Goal: Use online tool/utility: Utilize a website feature to perform a specific function

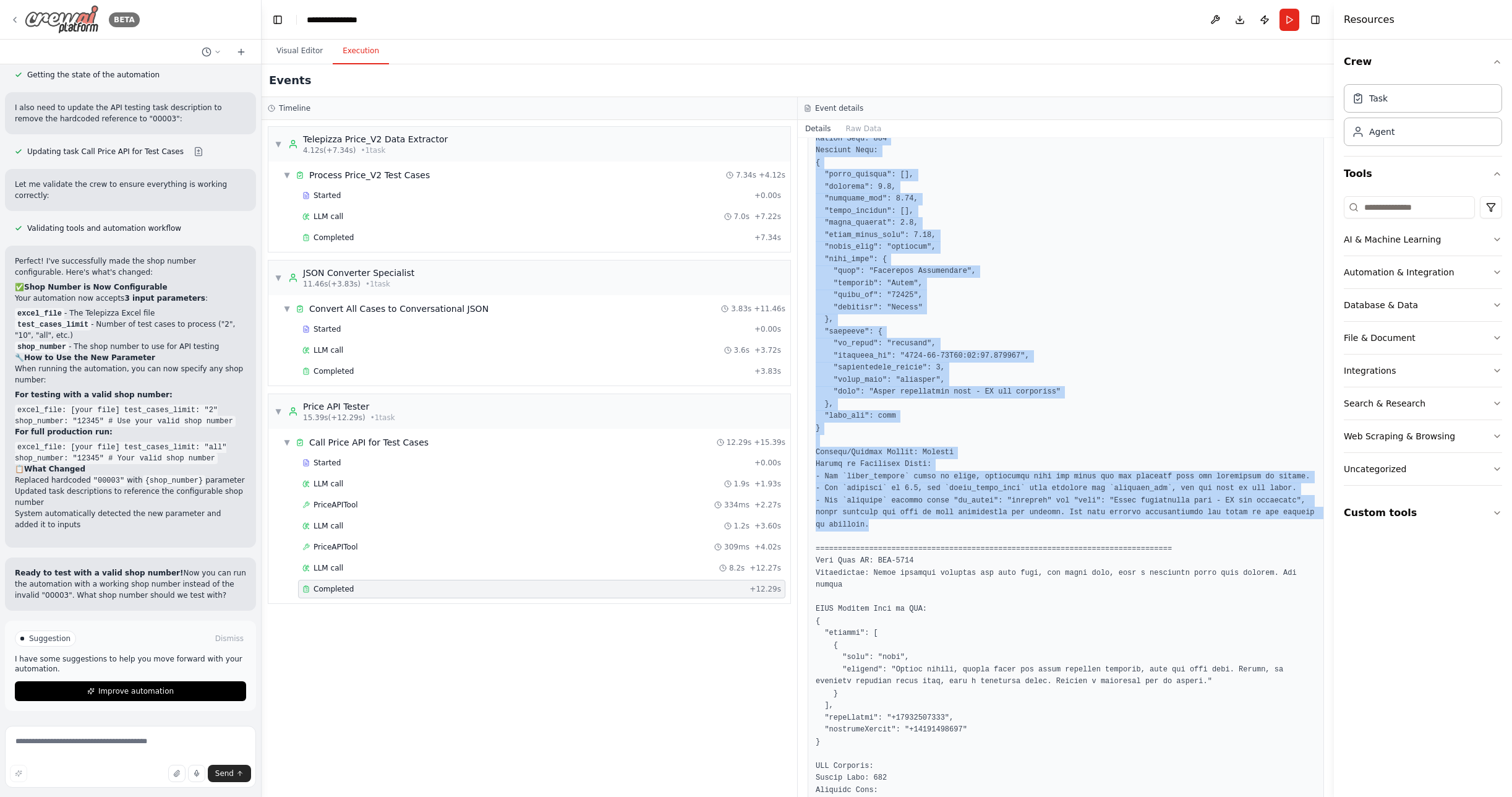
click at [14, 20] on icon at bounding box center [14, 20] width 2 height 5
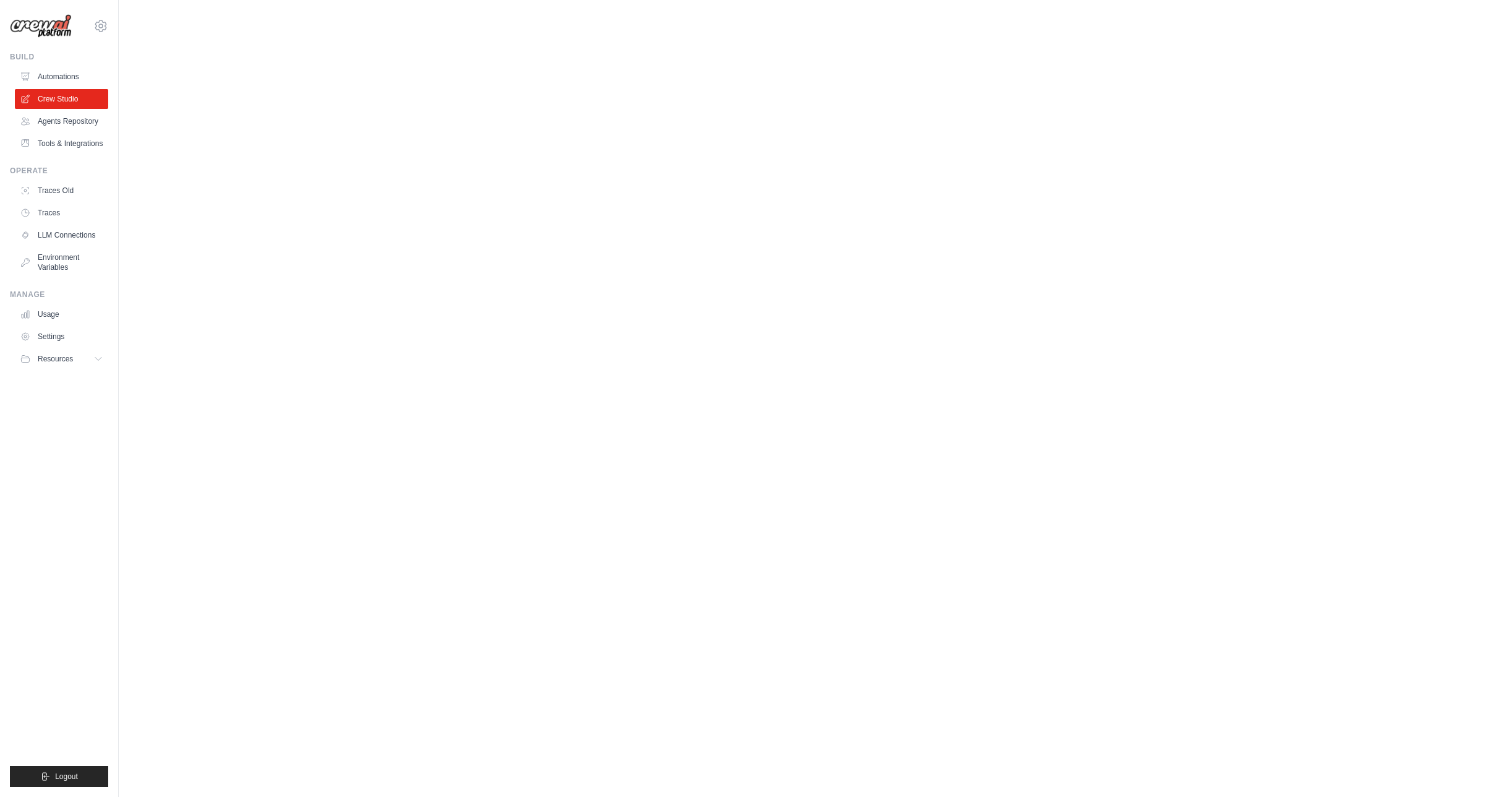
click at [119, 19] on main at bounding box center [815, 12] width 1393 height 25
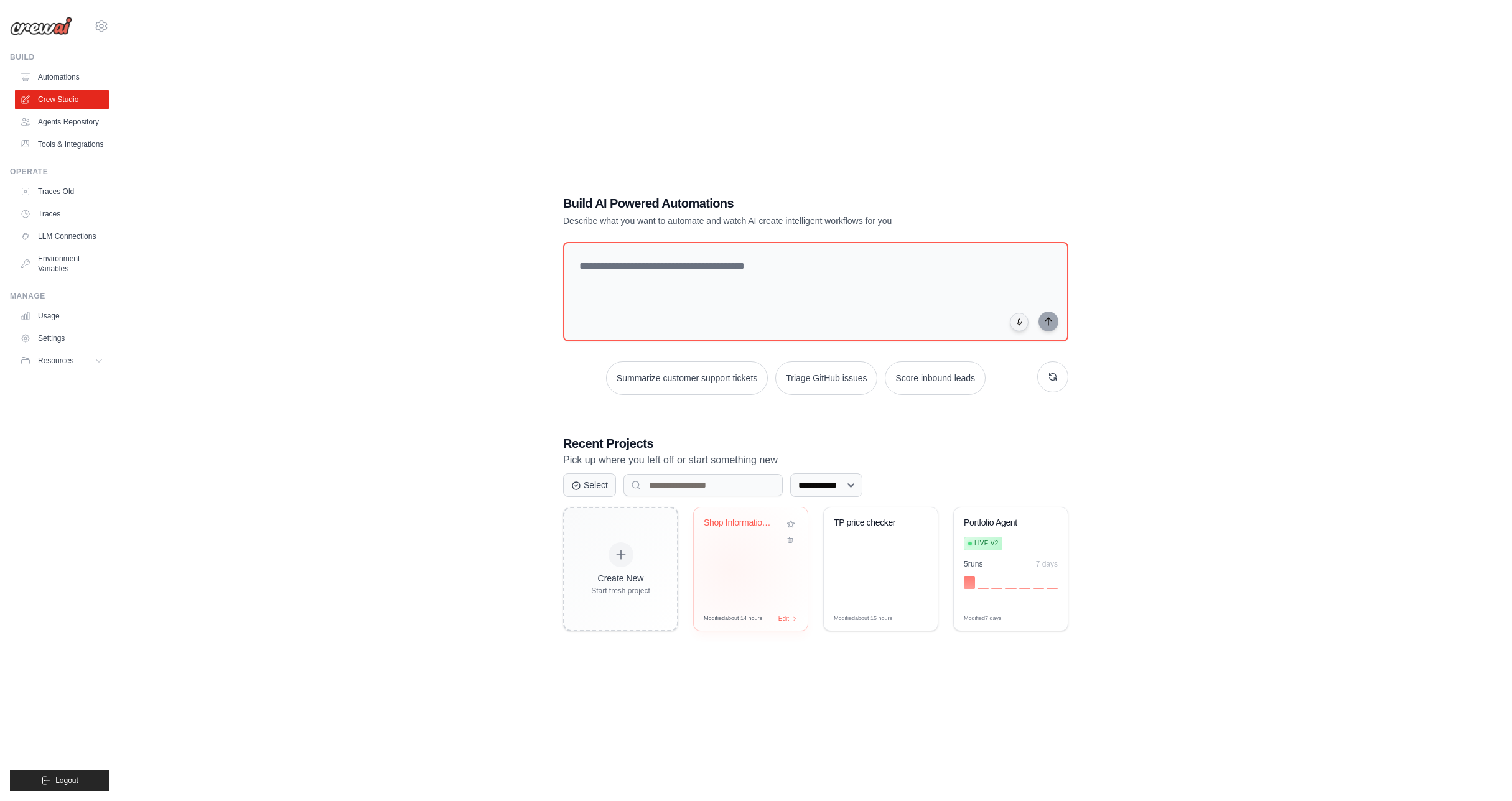
click at [731, 569] on div "Shop Information Retriever" at bounding box center [751, 557] width 114 height 99
click at [871, 574] on div "TP price checker" at bounding box center [881, 557] width 114 height 99
click at [60, 74] on link "Automations" at bounding box center [62, 77] width 94 height 20
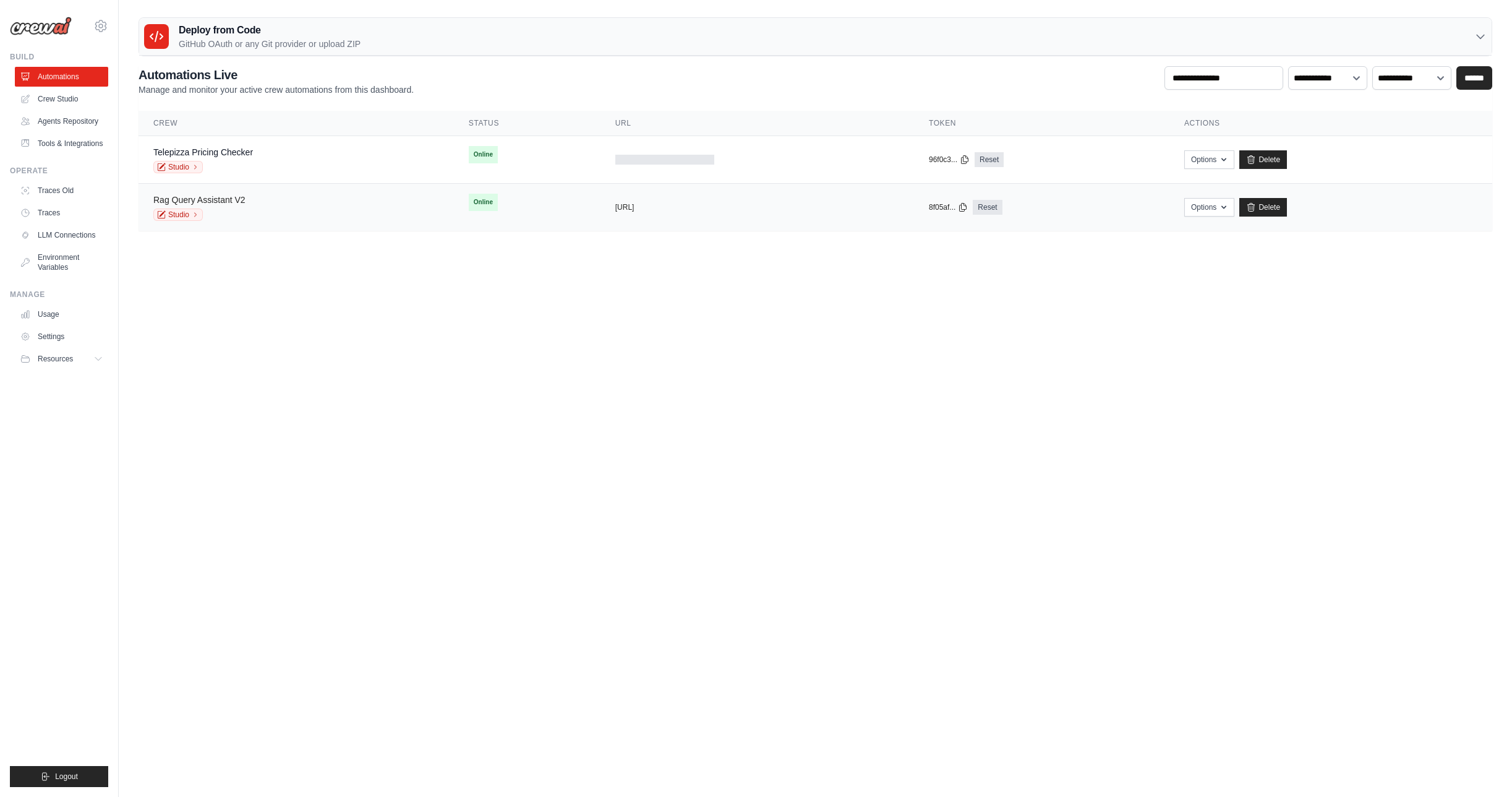
click at [241, 198] on link "Rag Query Assistant V2" at bounding box center [200, 200] width 92 height 10
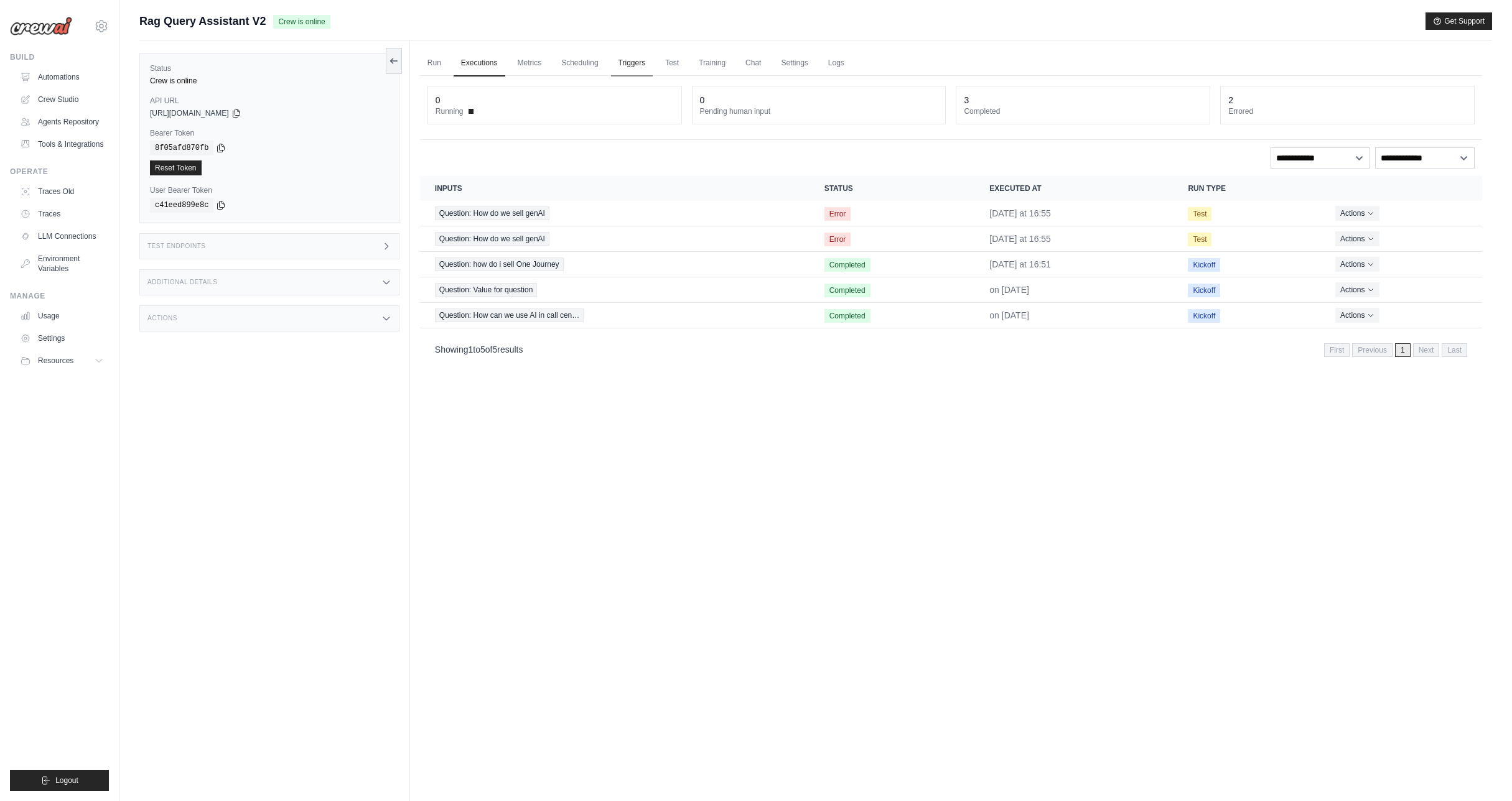
click at [625, 66] on link "Triggers" at bounding box center [631, 63] width 42 height 26
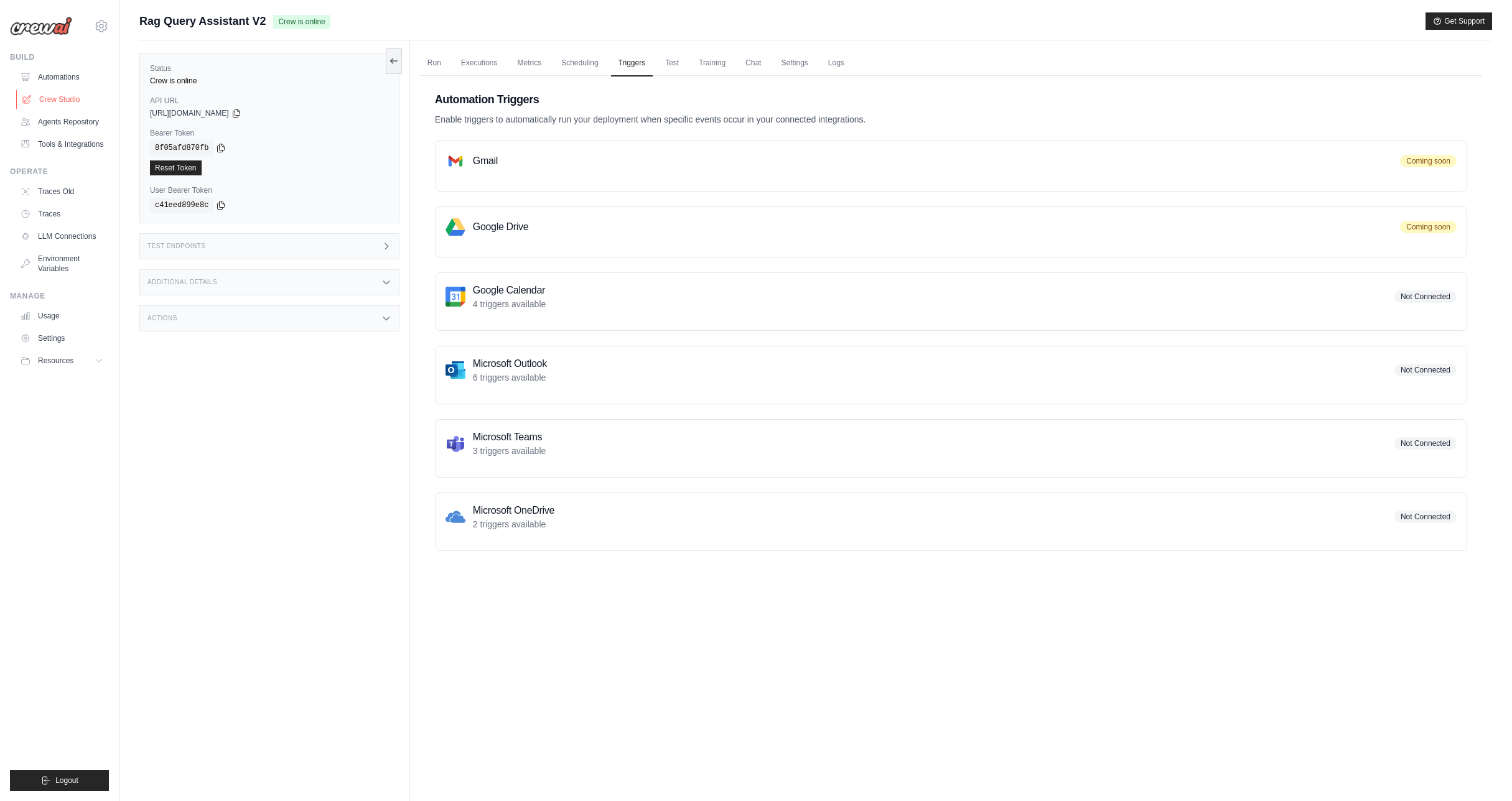
click at [59, 99] on link "Crew Studio" at bounding box center [62, 99] width 94 height 20
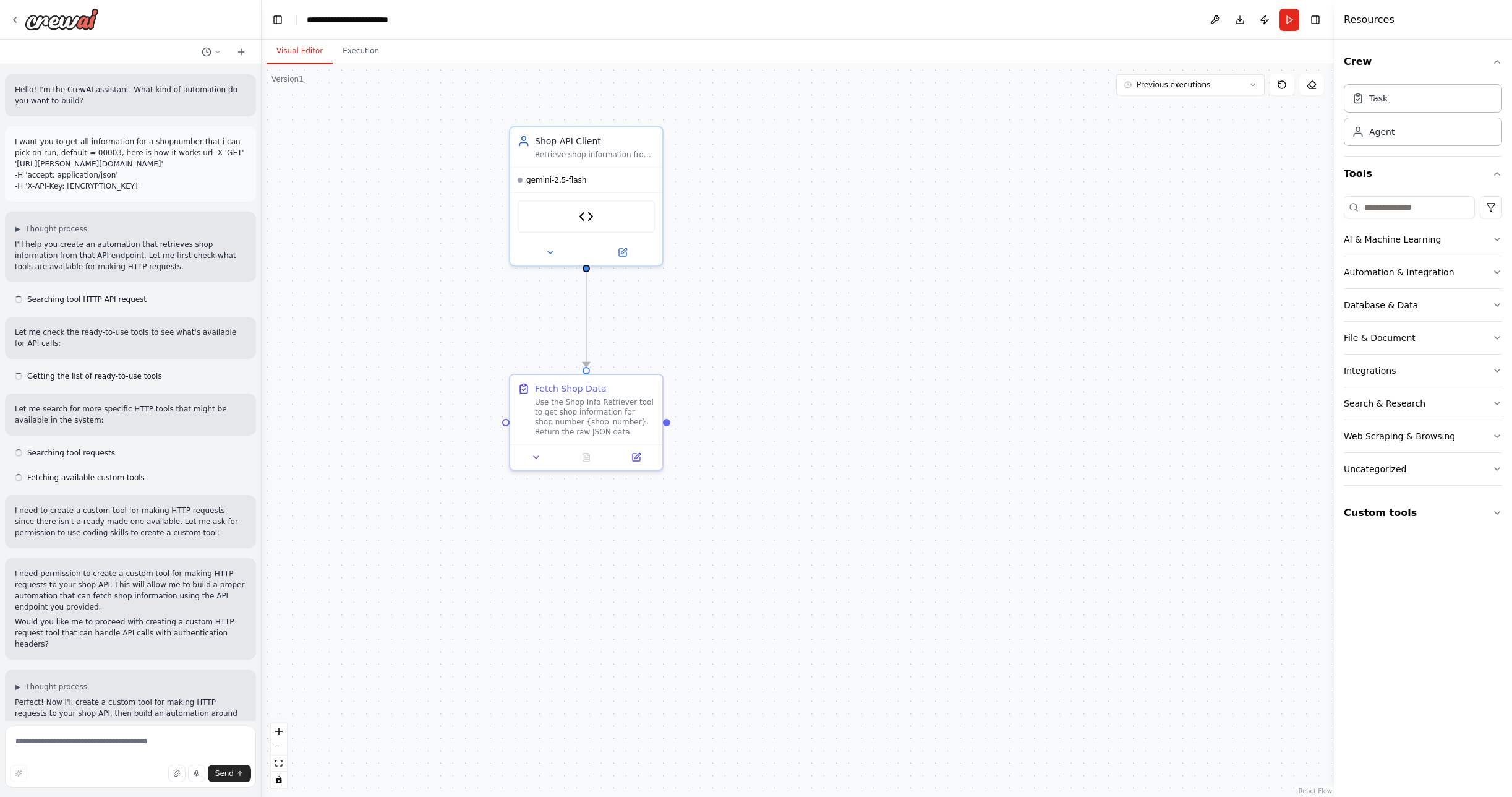
scroll to position [2480, 0]
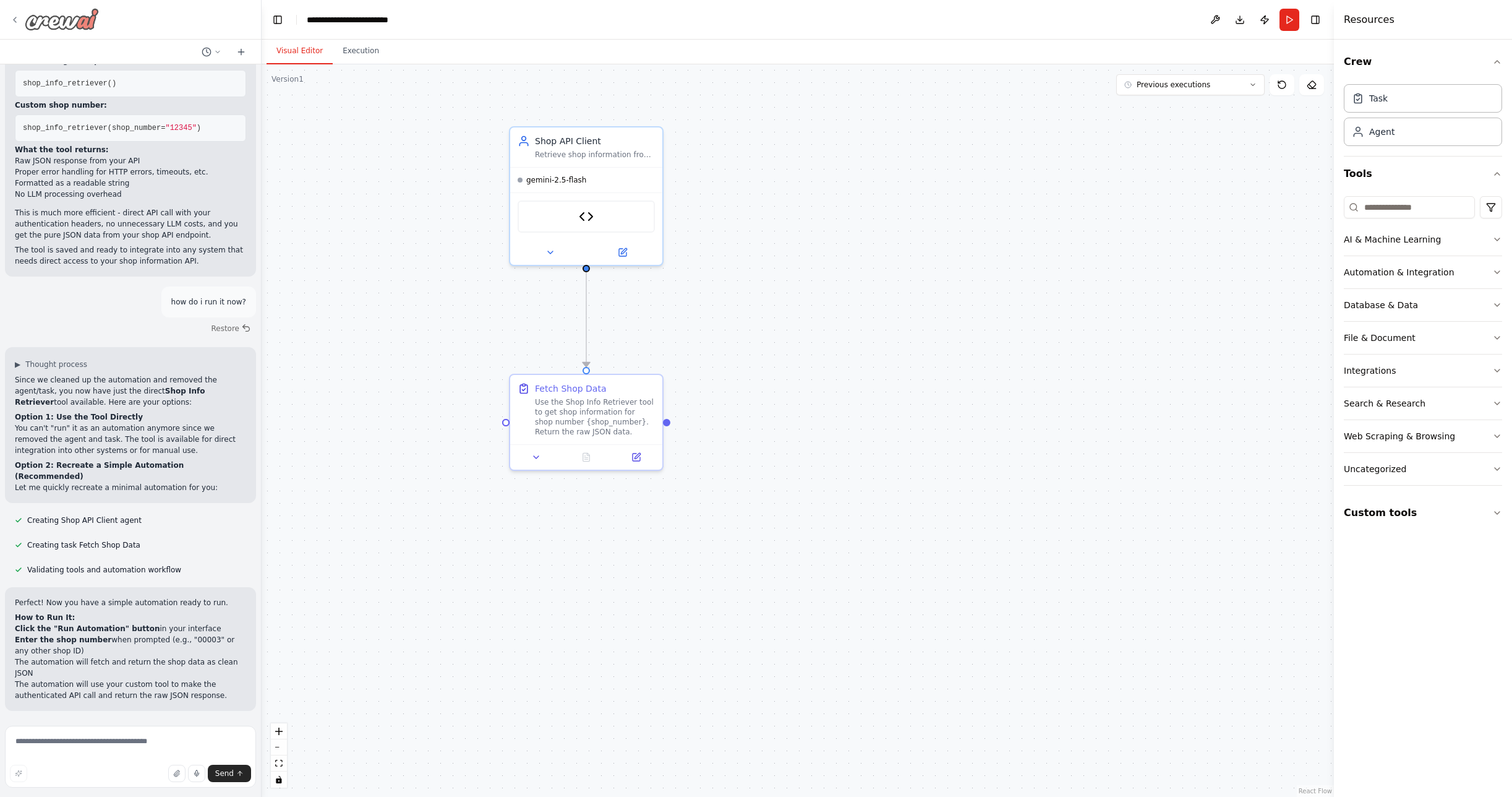
click at [18, 18] on icon at bounding box center [14, 20] width 10 height 10
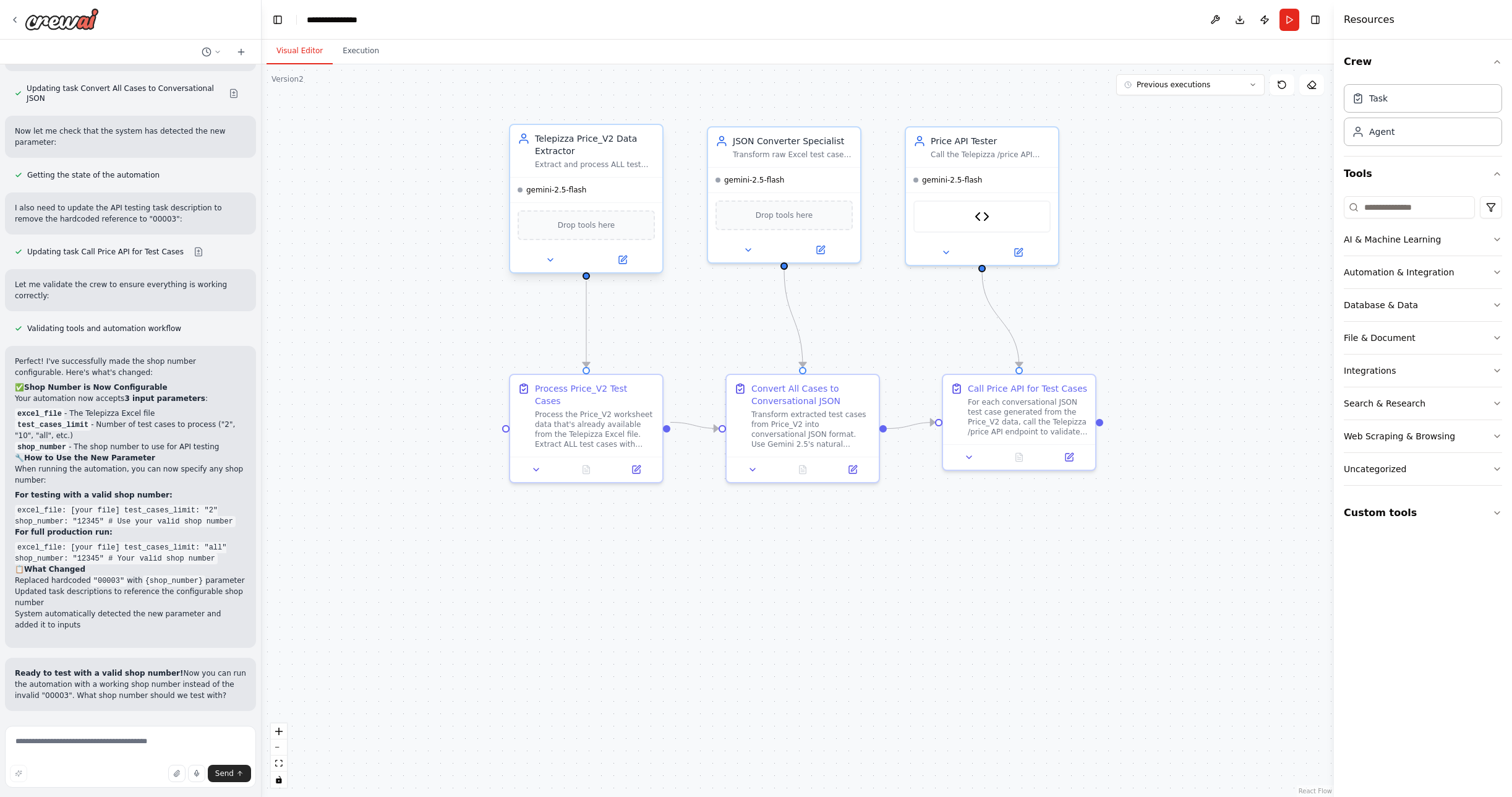
scroll to position [11557, 0]
click at [372, 50] on button "Execution" at bounding box center [361, 51] width 57 height 26
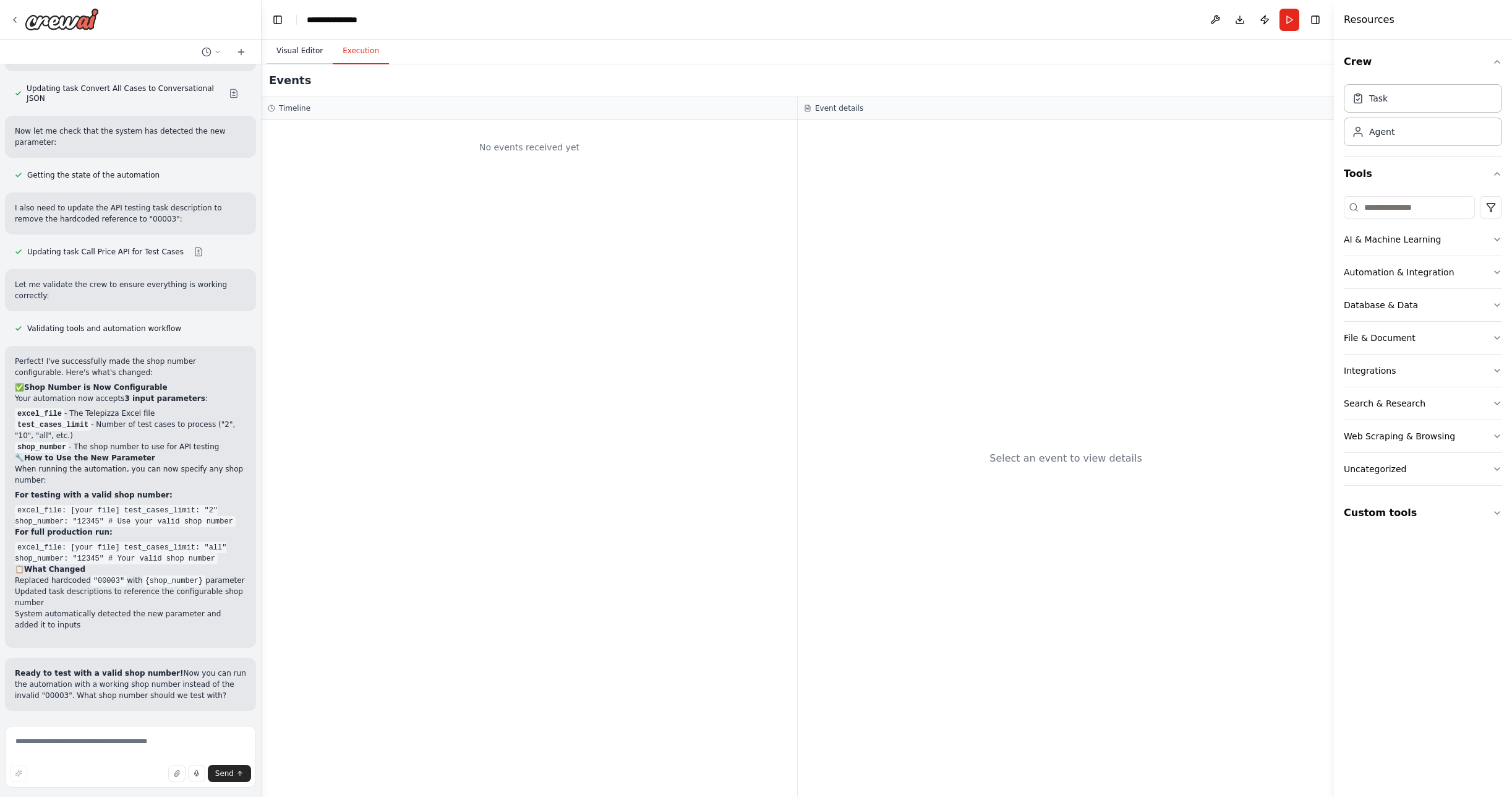
click at [306, 49] on button "Visual Editor" at bounding box center [300, 51] width 66 height 26
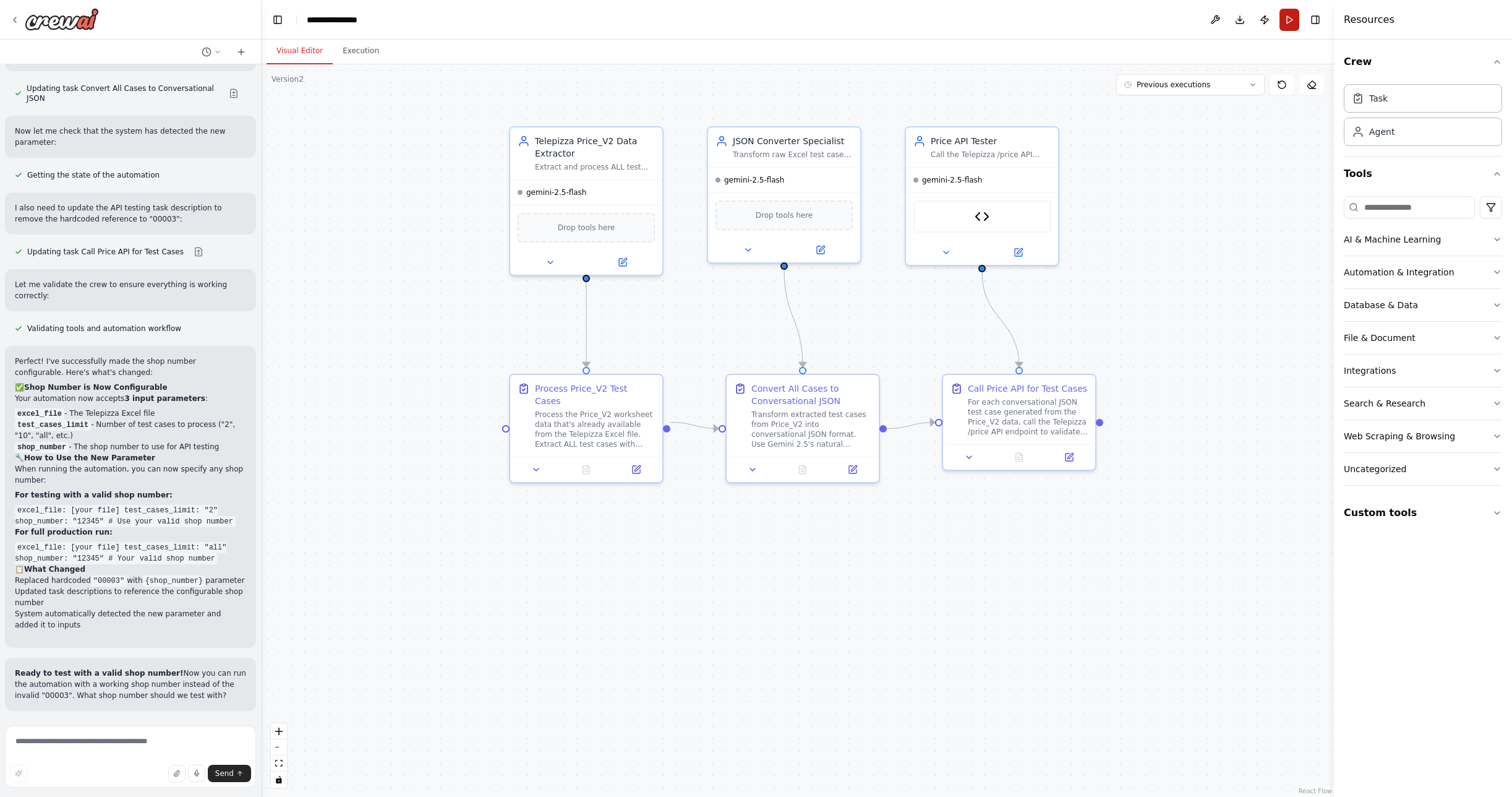
click at [1291, 23] on button "Run" at bounding box center [1289, 20] width 20 height 22
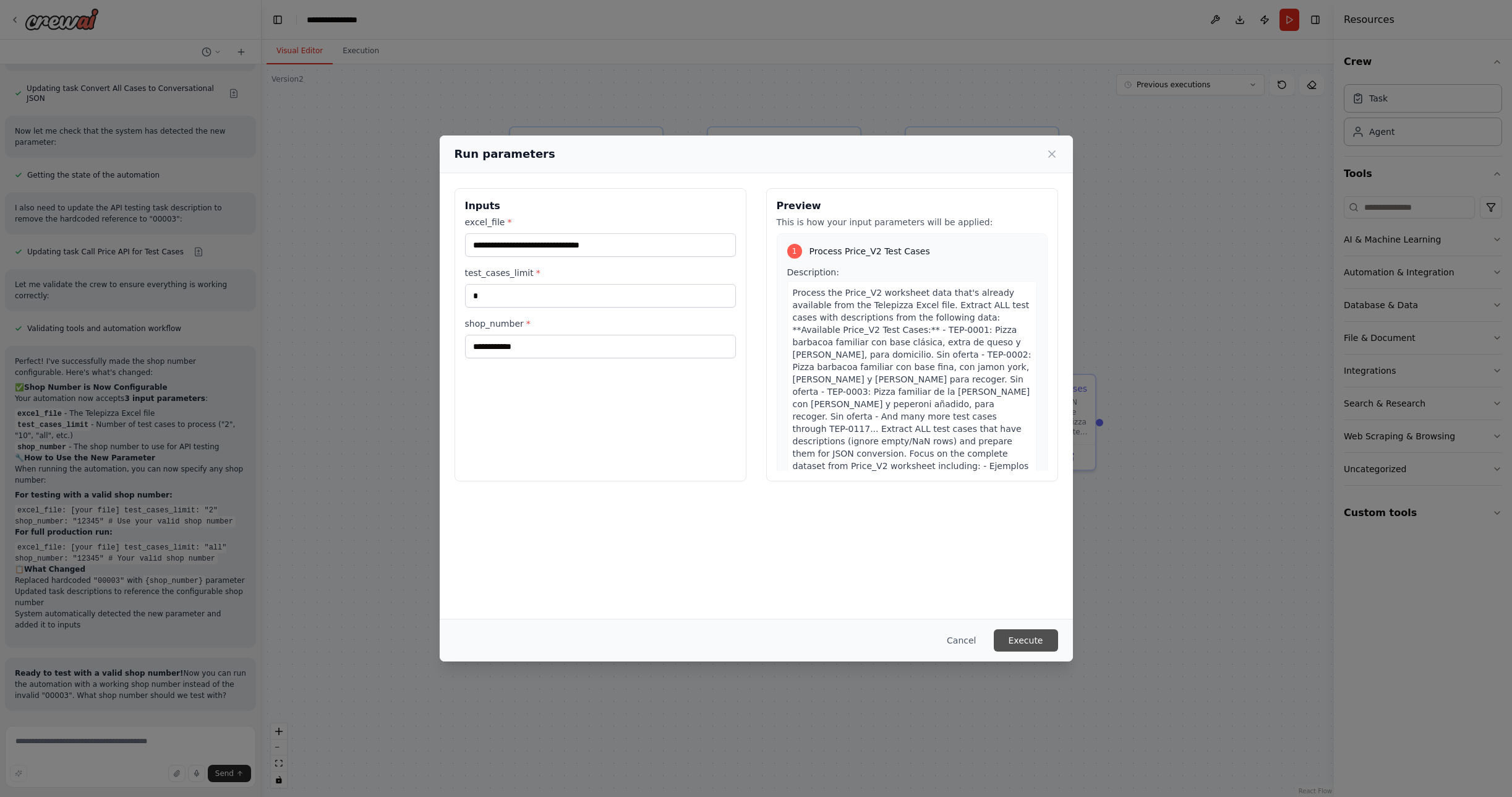
click at [1024, 641] on button "Execute" at bounding box center [1026, 641] width 65 height 22
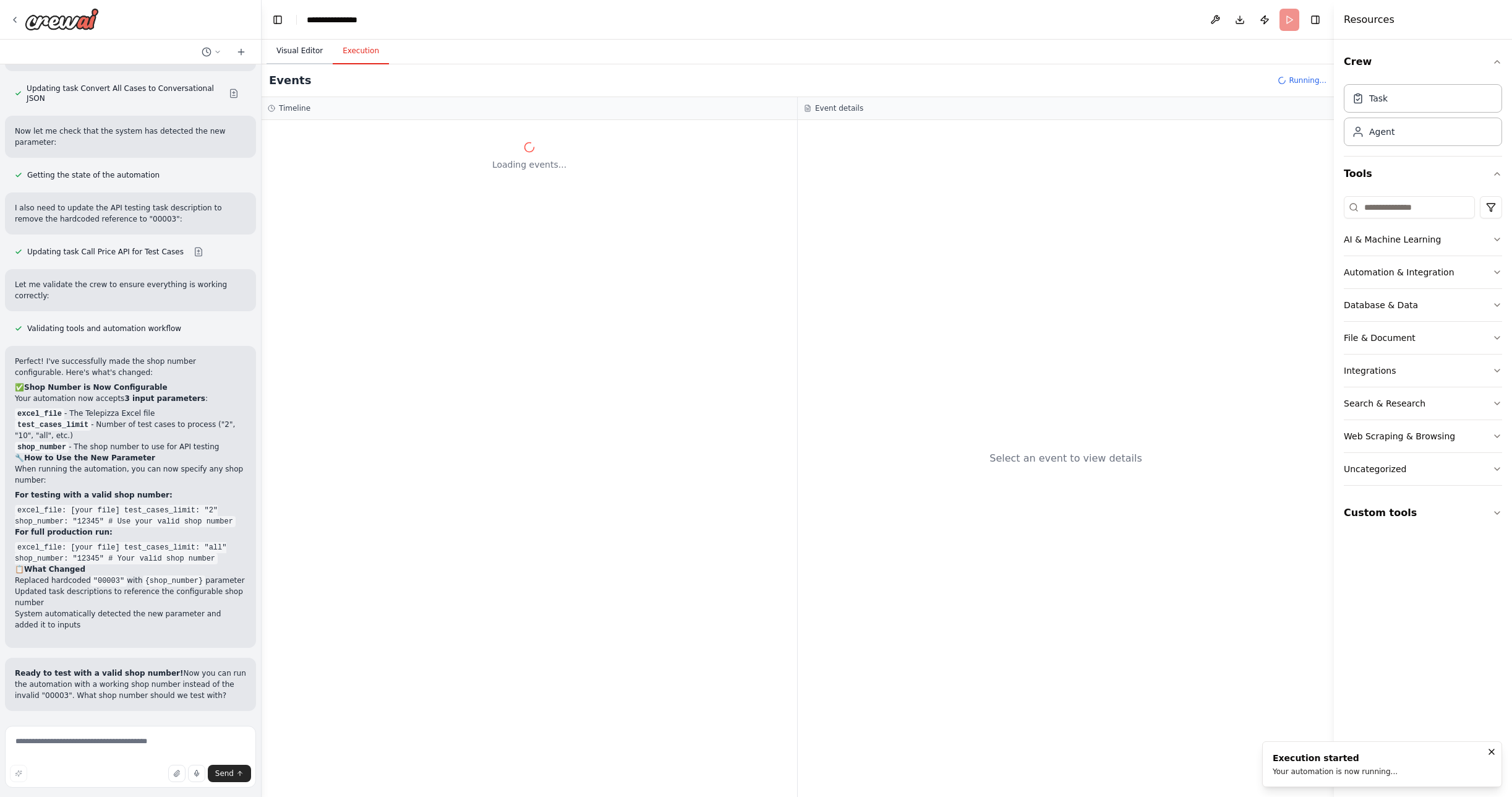
click at [291, 47] on button "Visual Editor" at bounding box center [300, 51] width 66 height 26
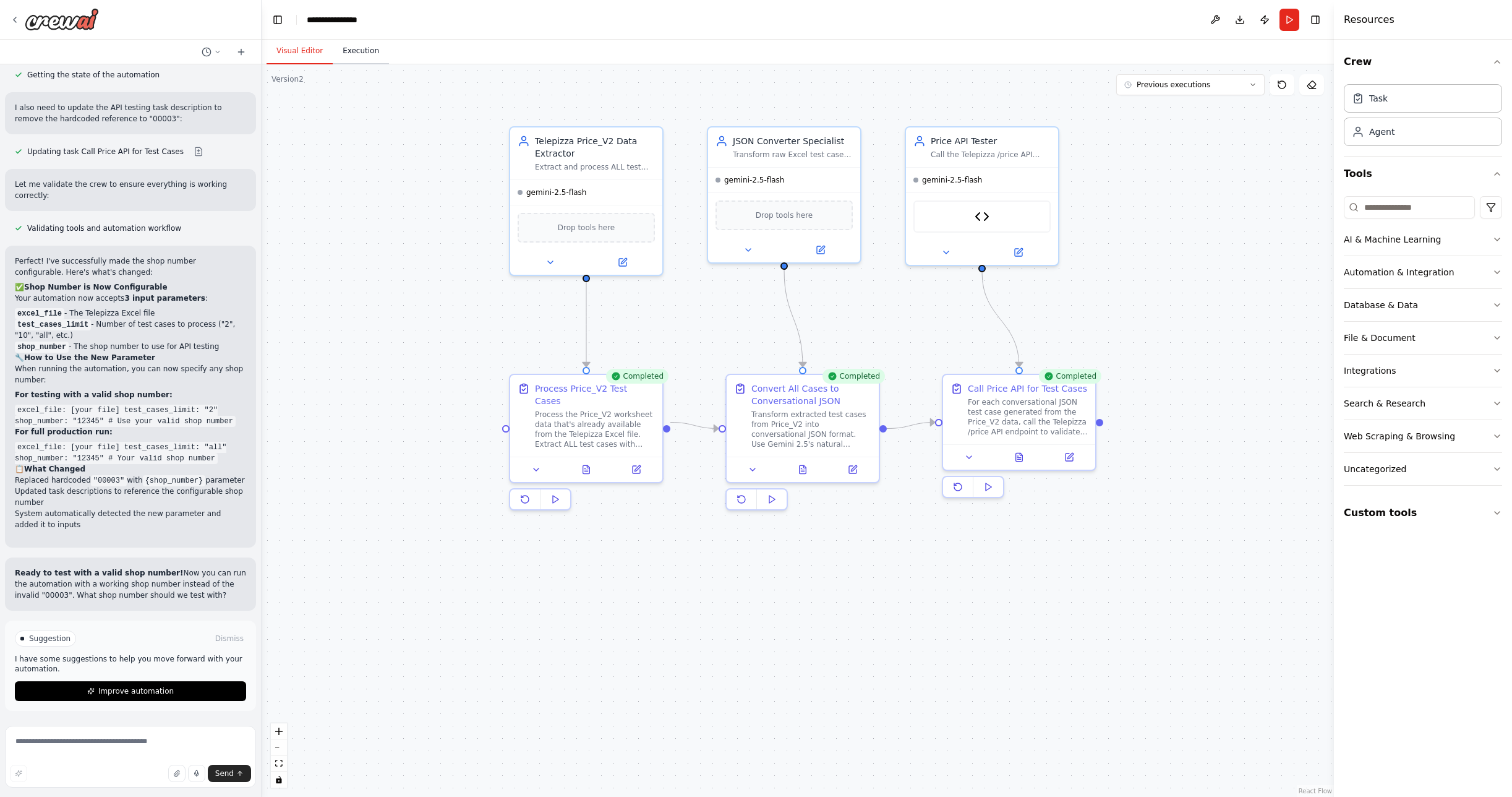
click at [355, 51] on button "Execution" at bounding box center [361, 51] width 57 height 26
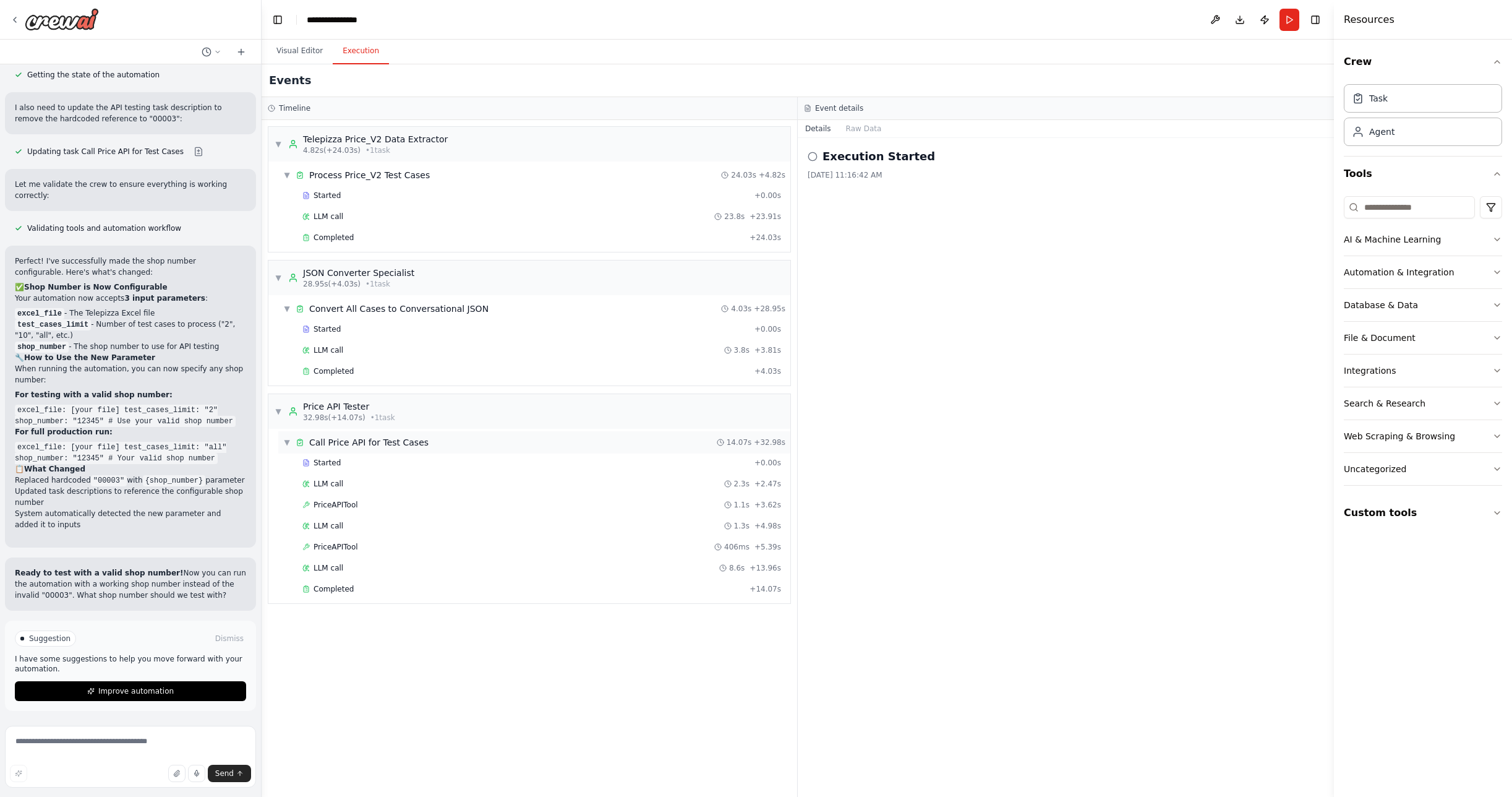
click at [372, 447] on span "Call Price API for Test Cases" at bounding box center [369, 442] width 119 height 13
click at [283, 445] on div "▶ Call Price API for Test Cases 14.07s + 32.98s" at bounding box center [534, 442] width 512 height 22
click at [348, 573] on div "LLM call 8.6s + 13.96s" at bounding box center [542, 567] width 488 height 18
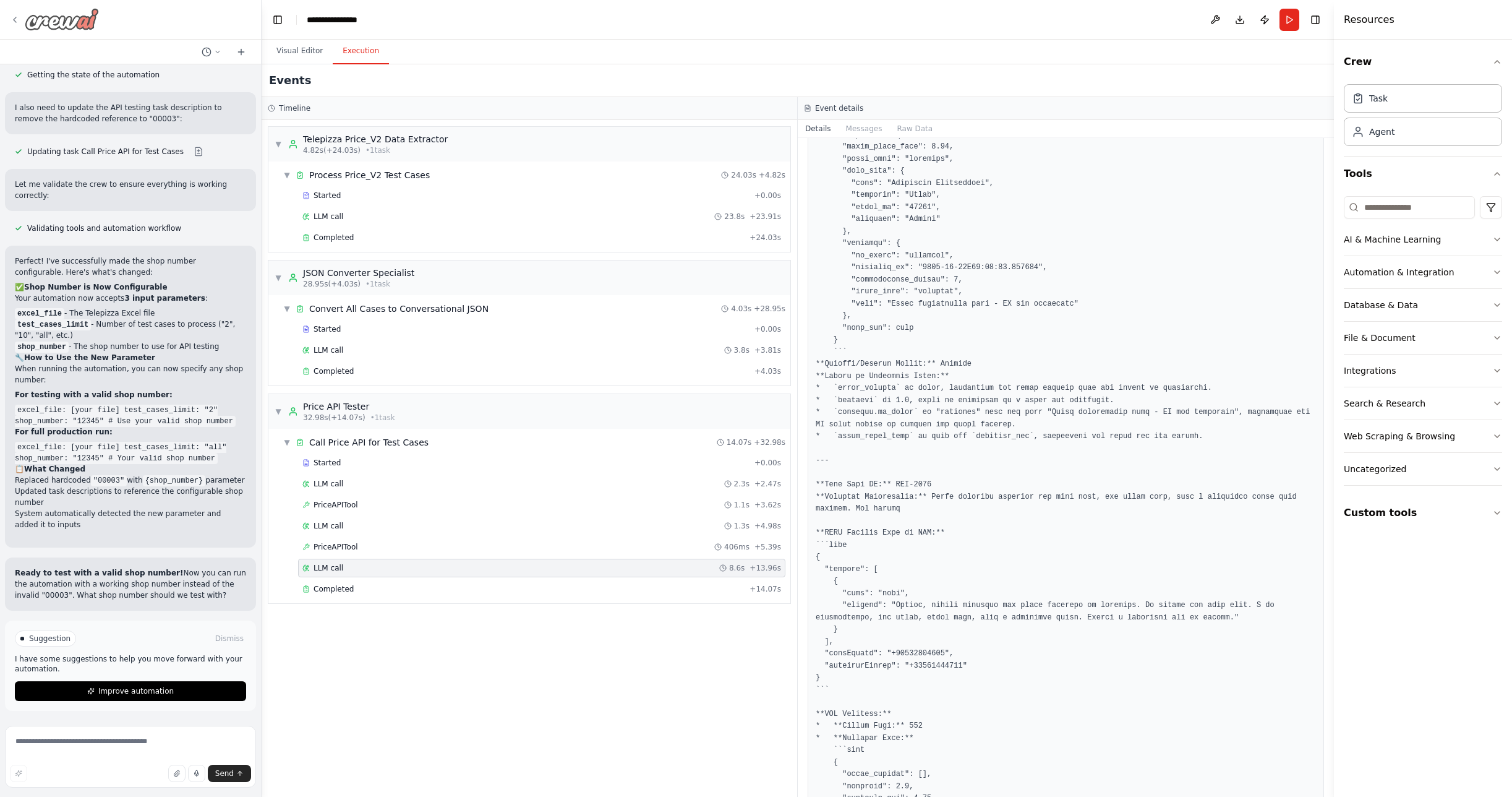
click at [17, 21] on icon at bounding box center [14, 20] width 10 height 10
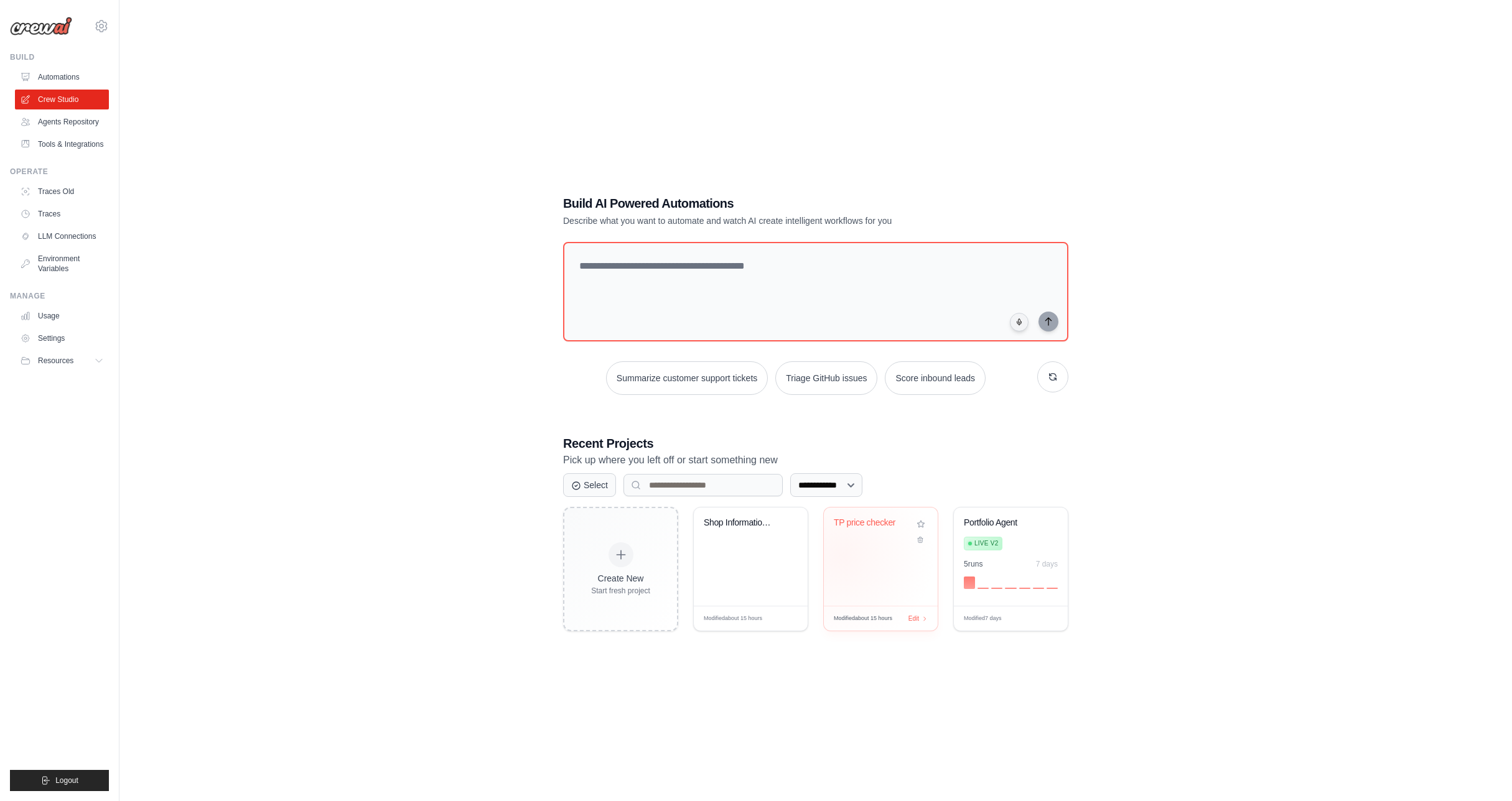
click at [842, 555] on div "TP price checker" at bounding box center [881, 557] width 114 height 99
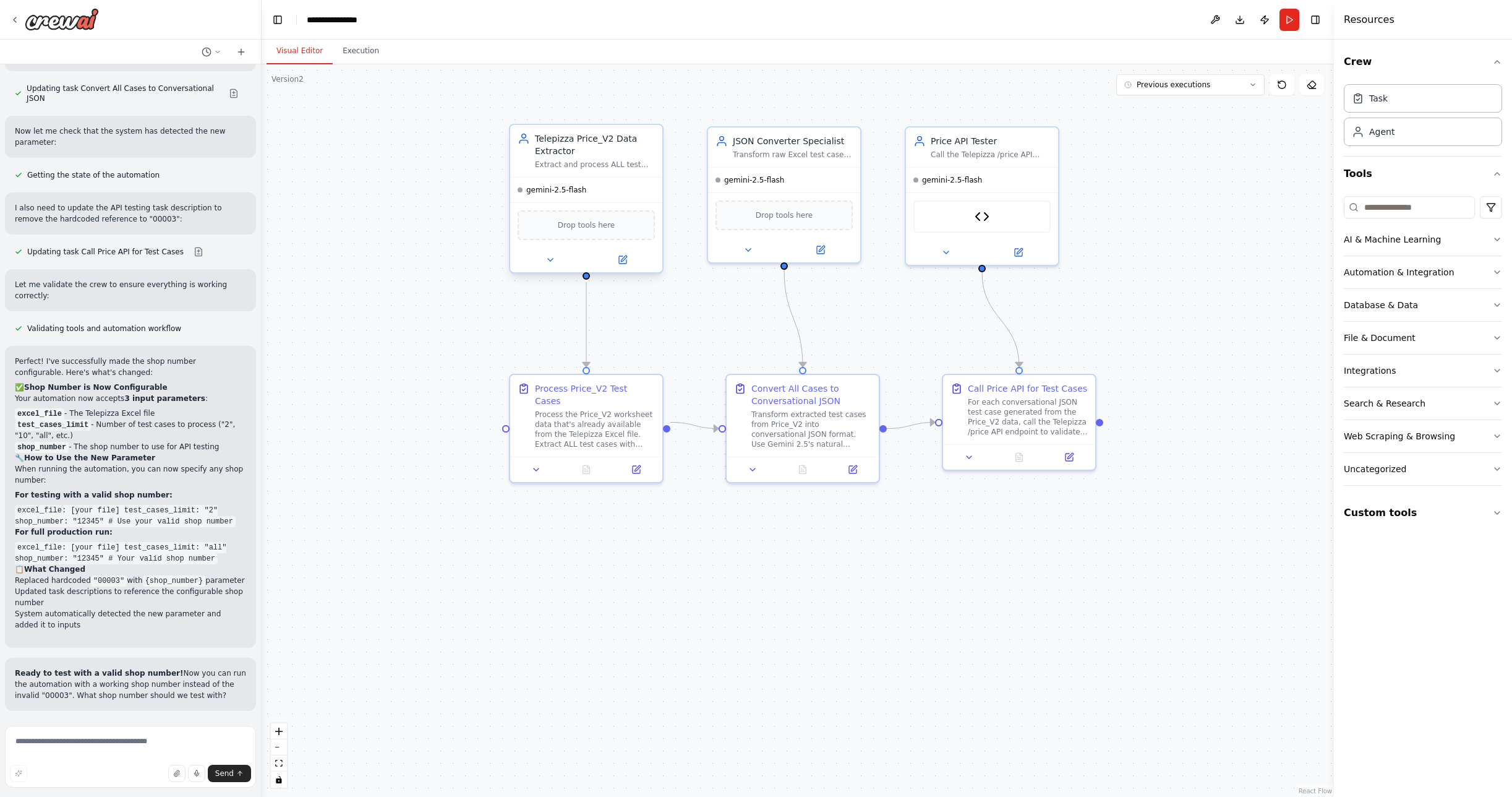
scroll to position [11557, 0]
click at [1288, 18] on button "Run" at bounding box center [1289, 20] width 20 height 22
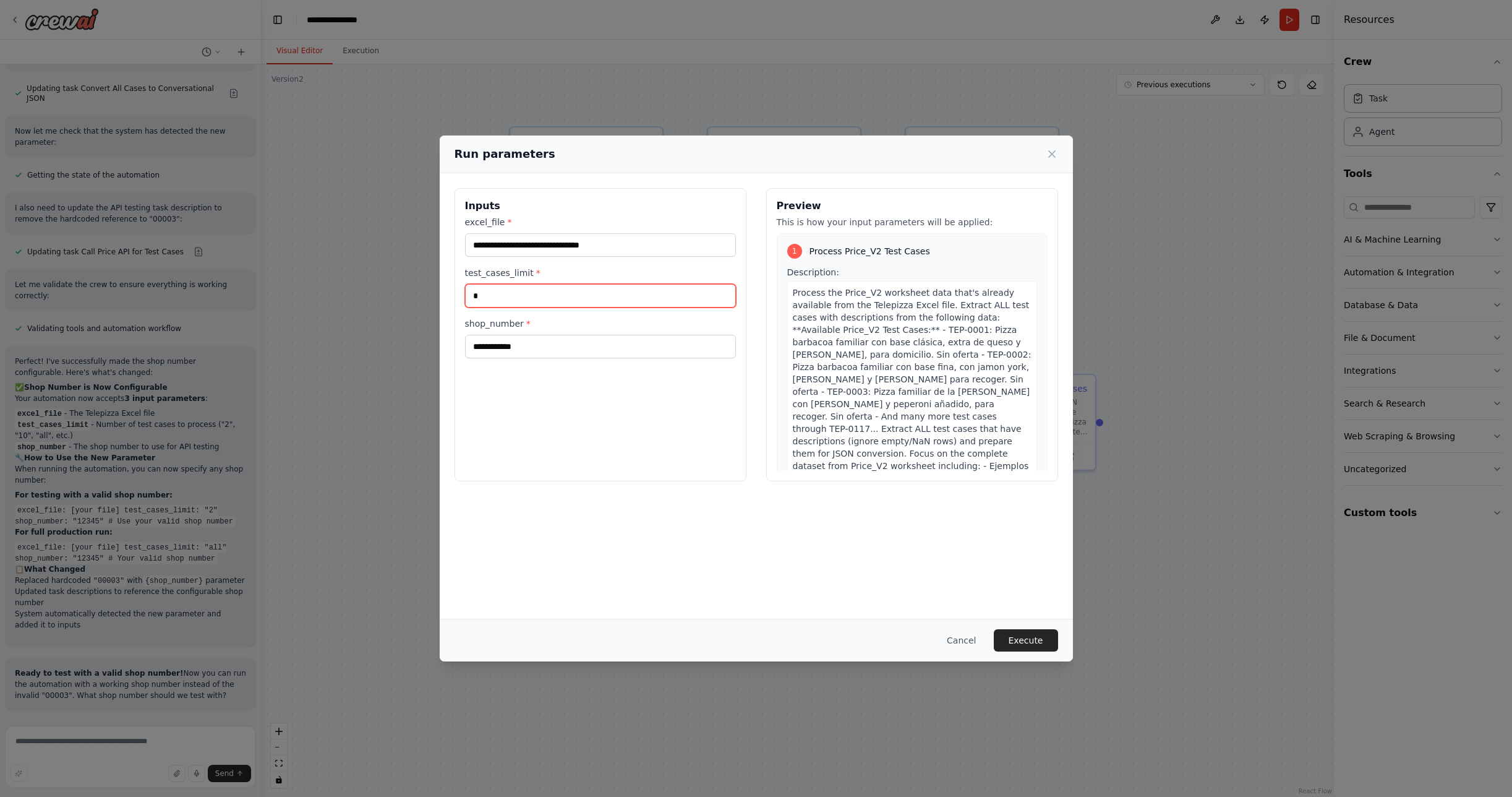
click at [491, 301] on input "*" at bounding box center [601, 296] width 271 height 24
click at [1033, 645] on button "Execute" at bounding box center [1026, 641] width 65 height 22
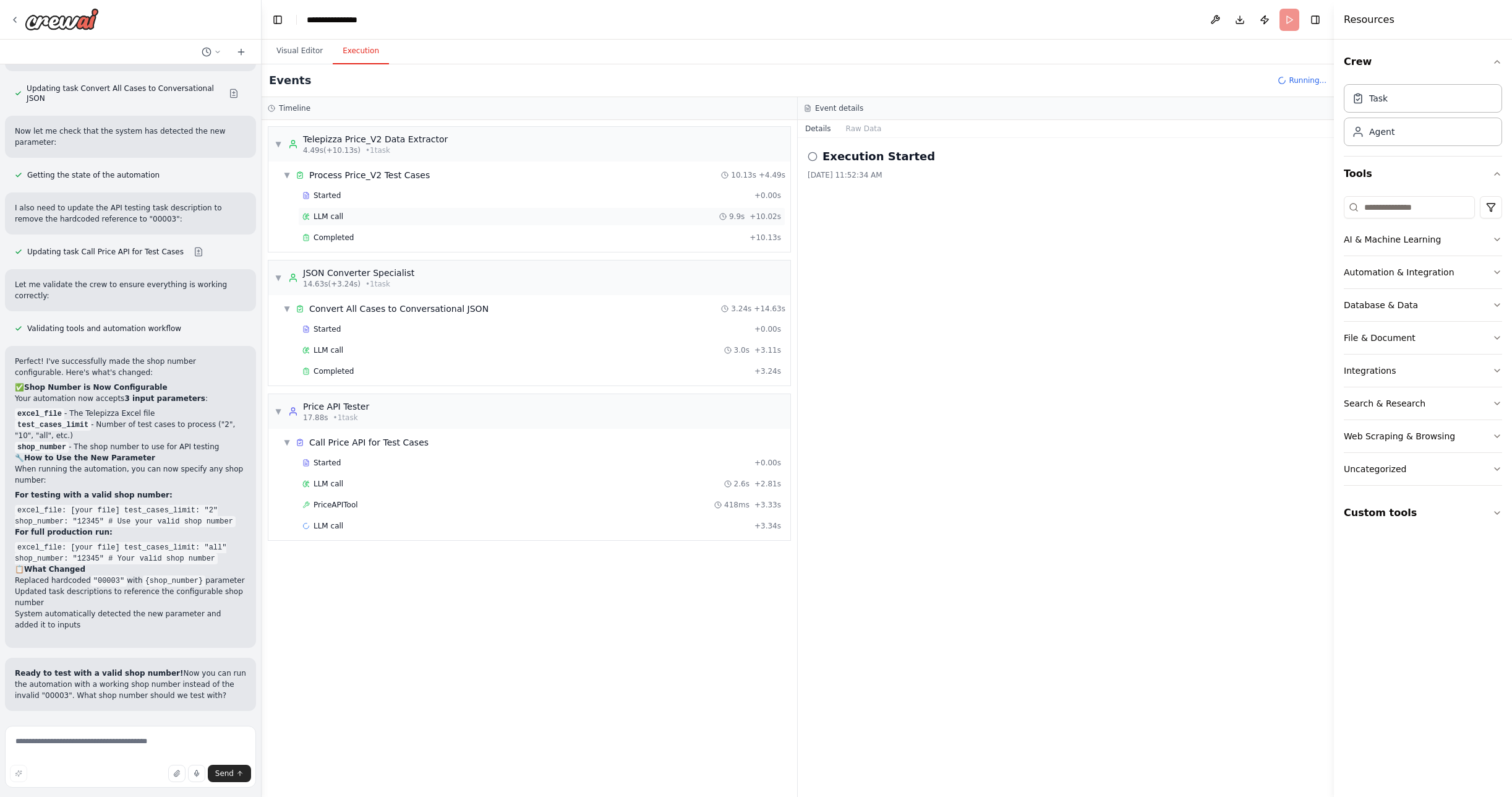
click at [328, 220] on span "LLM call" at bounding box center [328, 217] width 29 height 10
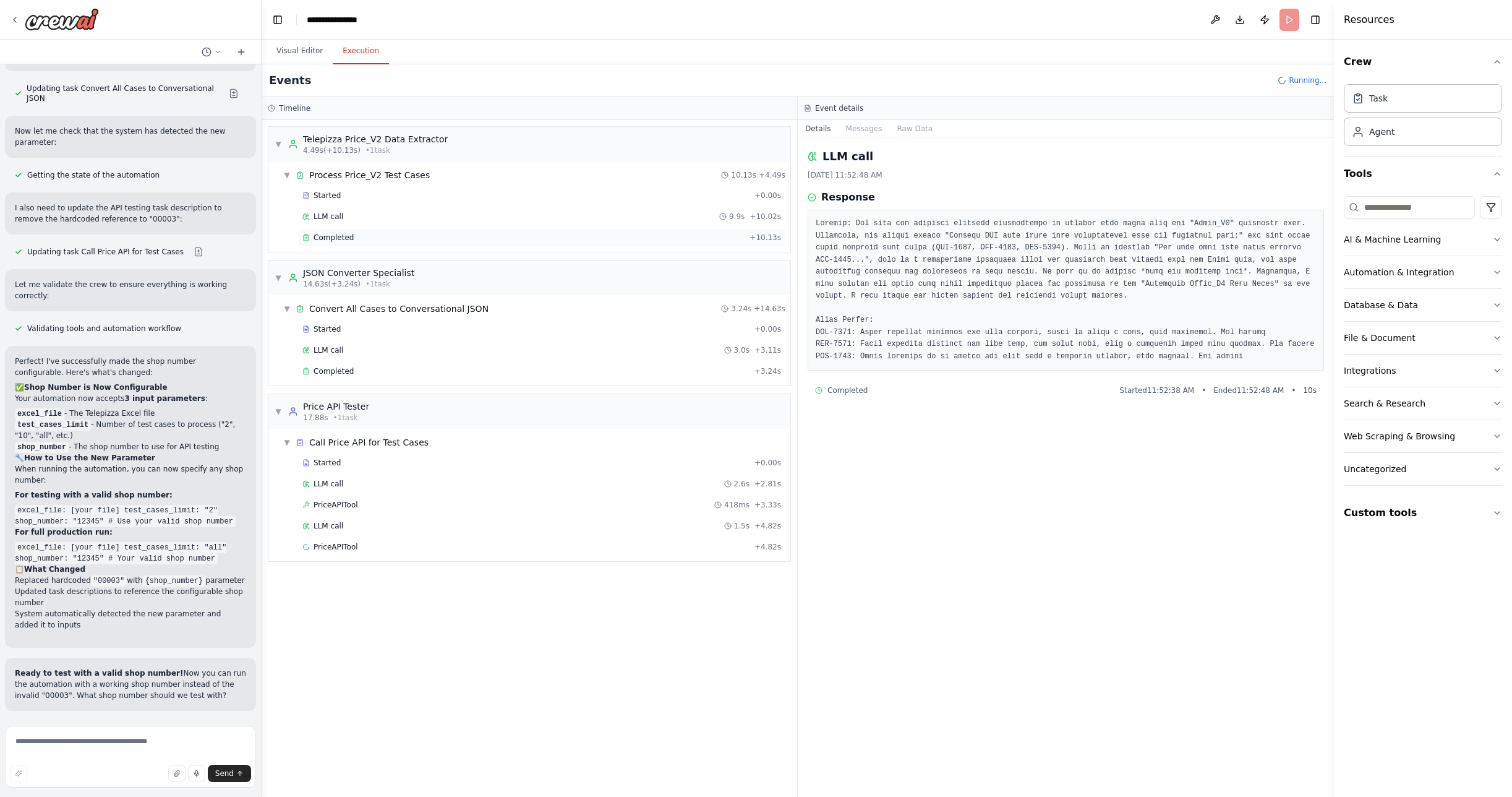
click at [331, 245] on div "Completed + 10.13s" at bounding box center [542, 237] width 488 height 18
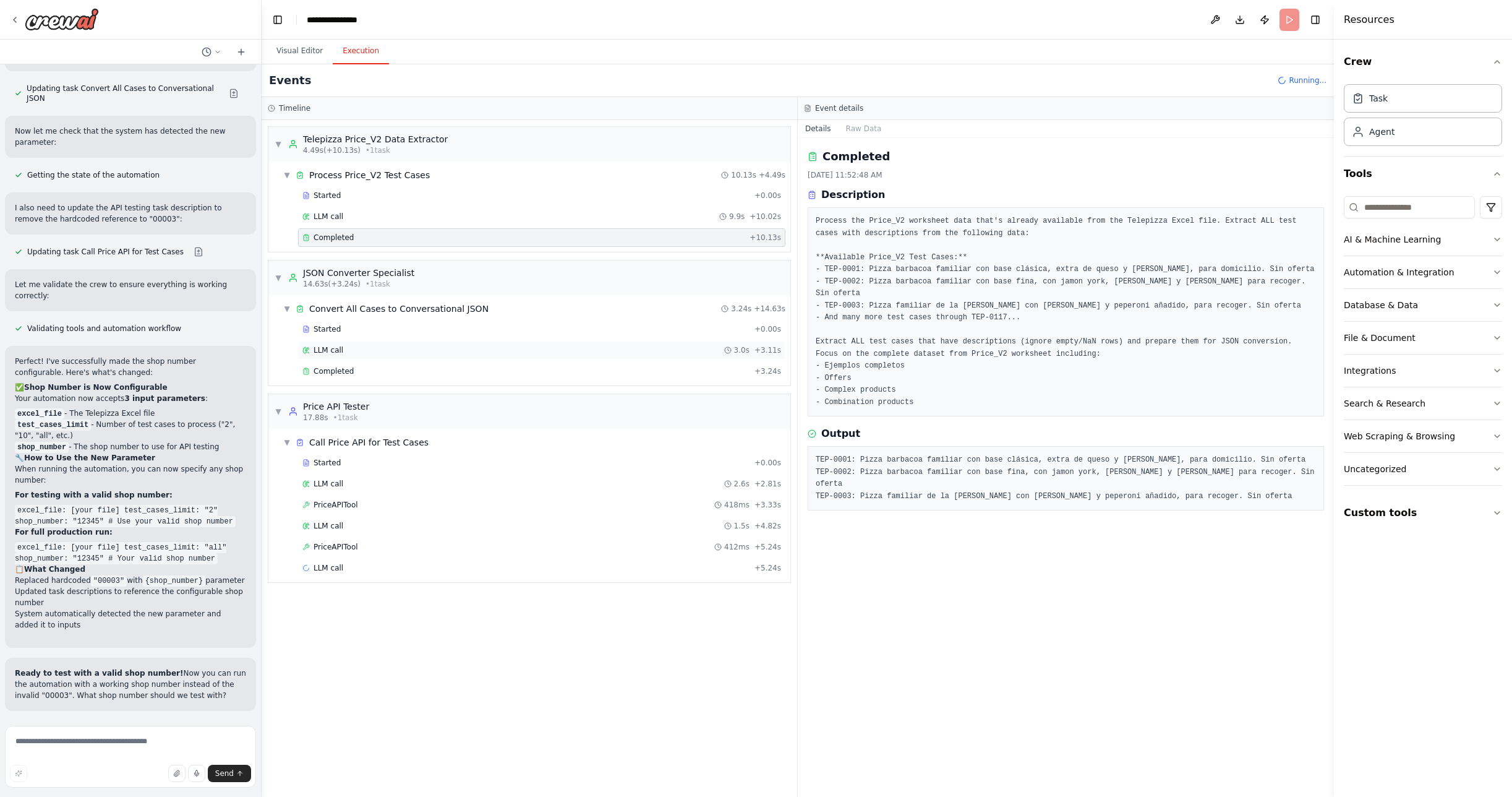
click at [333, 350] on span "LLM call" at bounding box center [328, 350] width 29 height 10
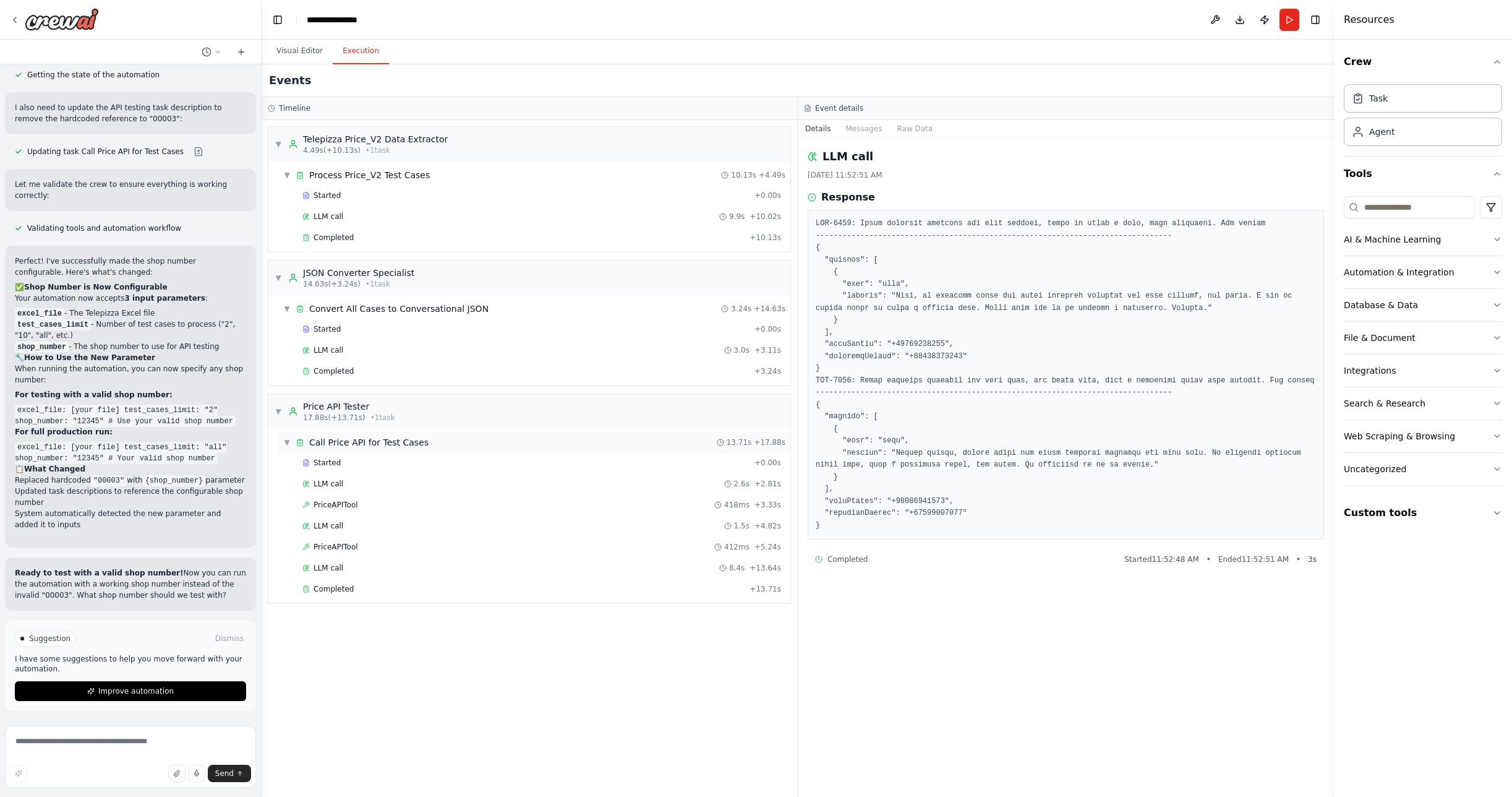
click at [331, 443] on span "Call Price API for Test Cases" at bounding box center [369, 442] width 119 height 13
click at [281, 442] on div "▶ Call Price API for Test Cases 13.71s + 17.88s" at bounding box center [534, 442] width 512 height 22
click at [348, 591] on span "Completed" at bounding box center [334, 589] width 40 height 10
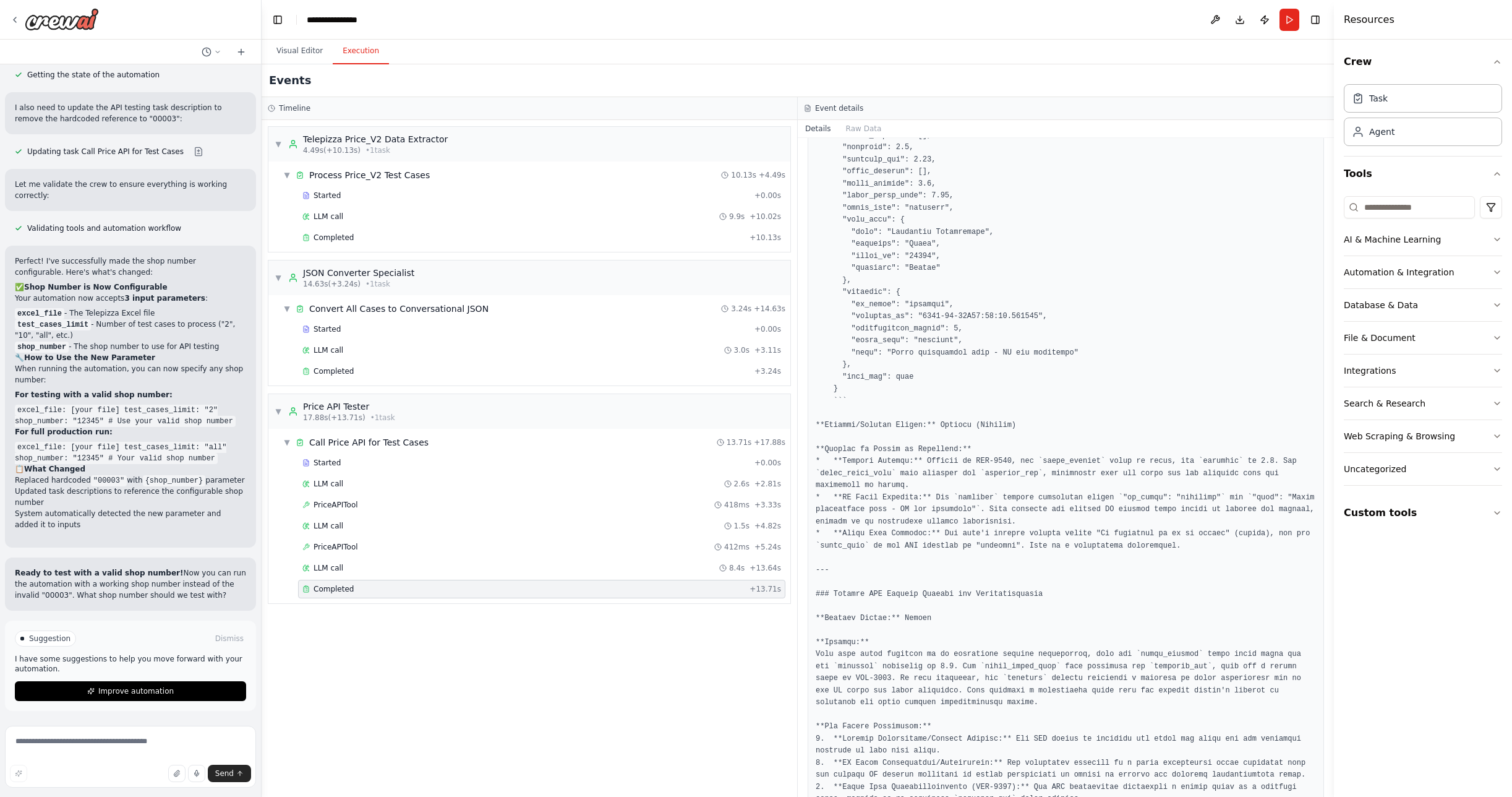
scroll to position [1370, 0]
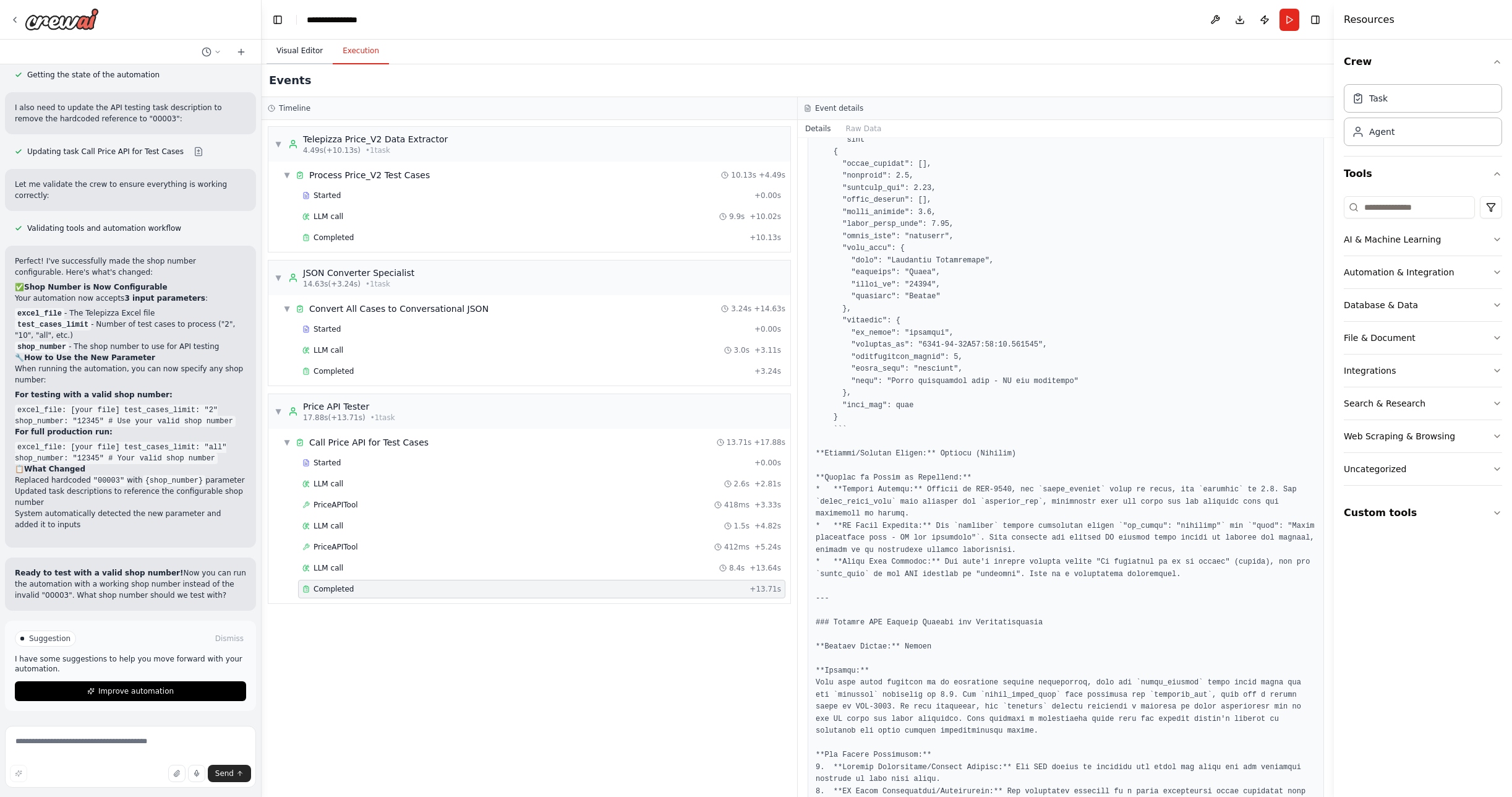
click at [309, 51] on button "Visual Editor" at bounding box center [300, 51] width 66 height 26
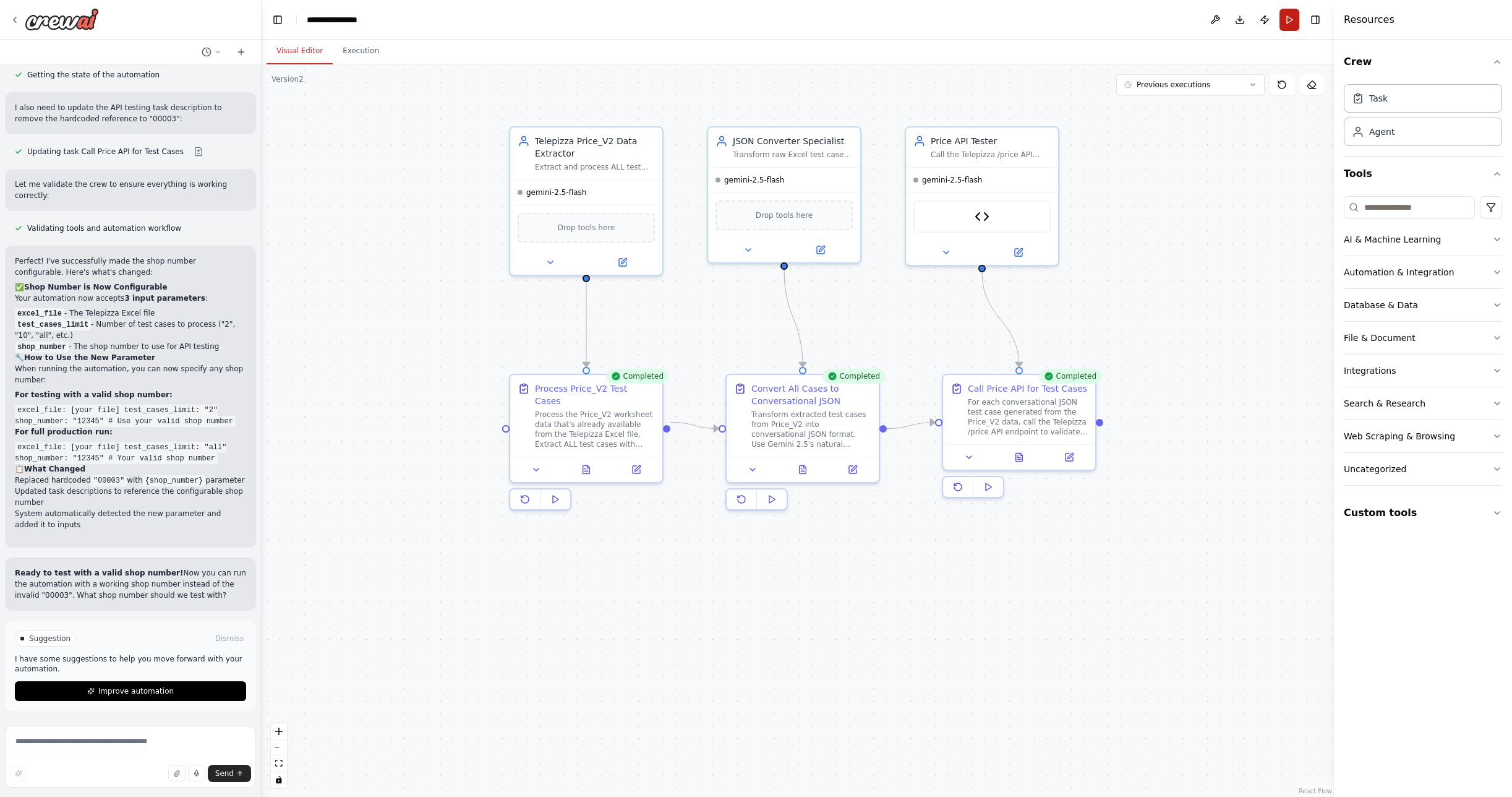
click at [1287, 20] on button "Run" at bounding box center [1289, 20] width 20 height 22
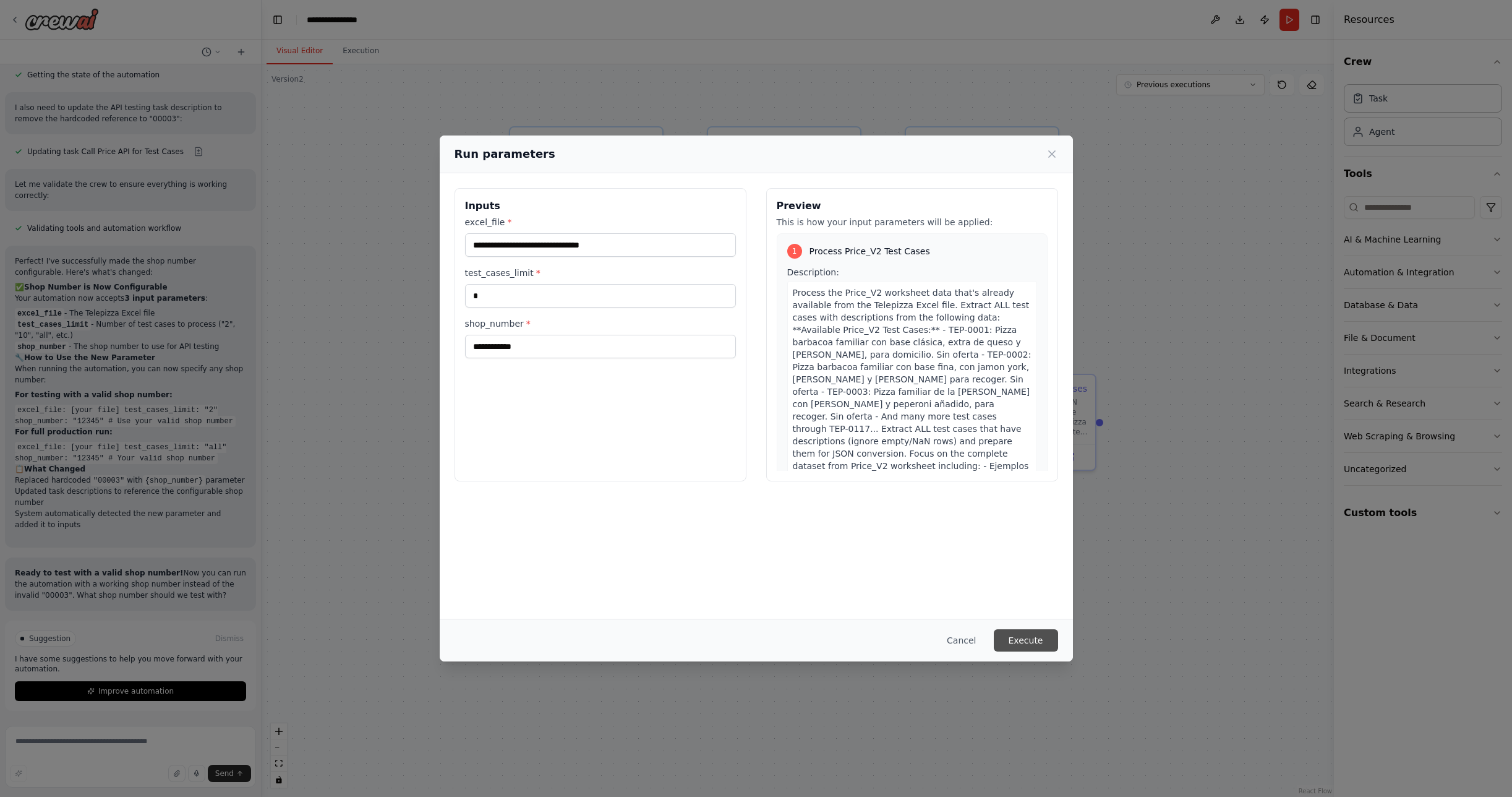
click at [1028, 638] on button "Execute" at bounding box center [1026, 641] width 65 height 22
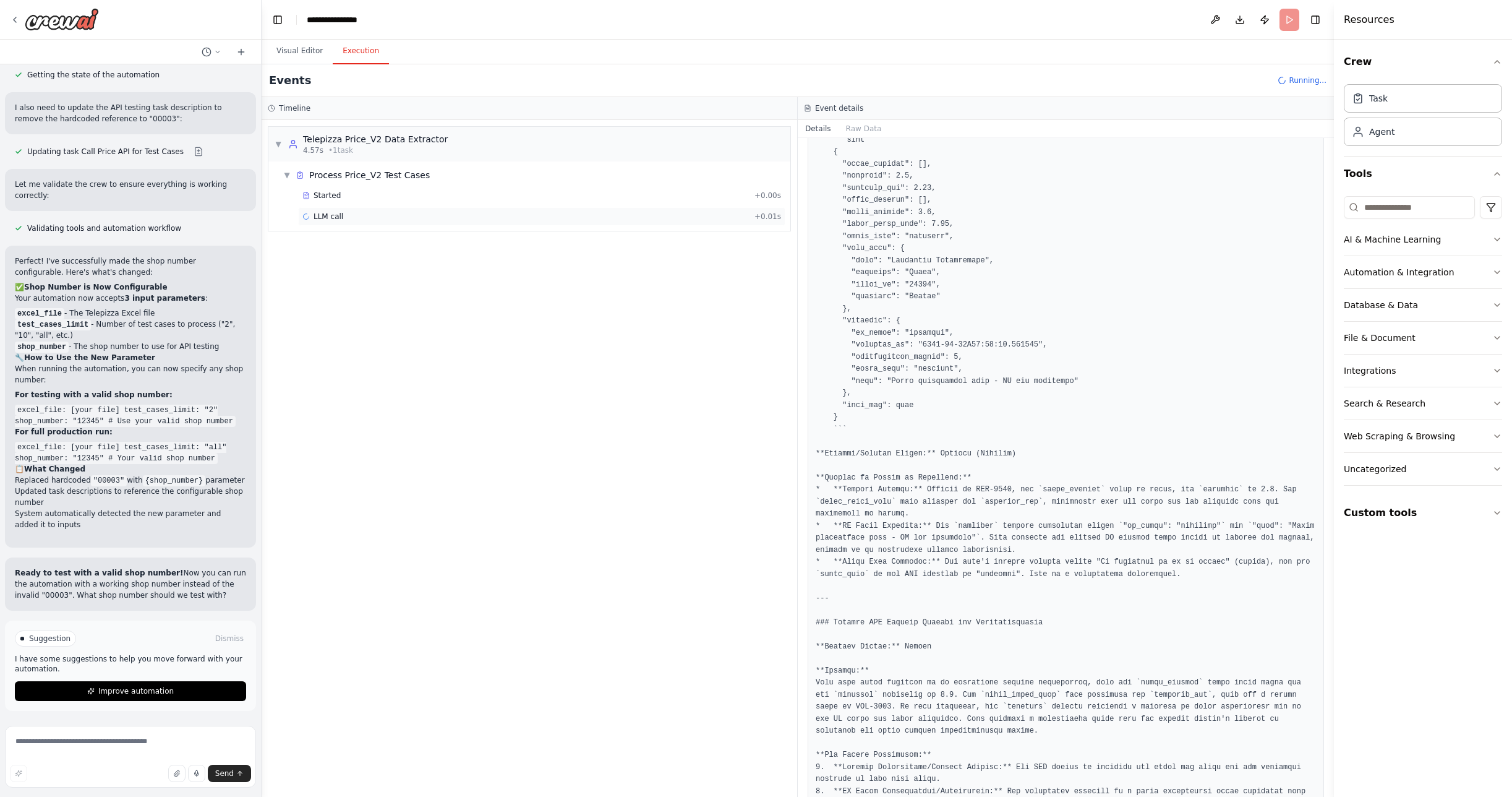
click at [332, 212] on span "LLM call" at bounding box center [328, 217] width 29 height 10
